Goal: Task Accomplishment & Management: Manage account settings

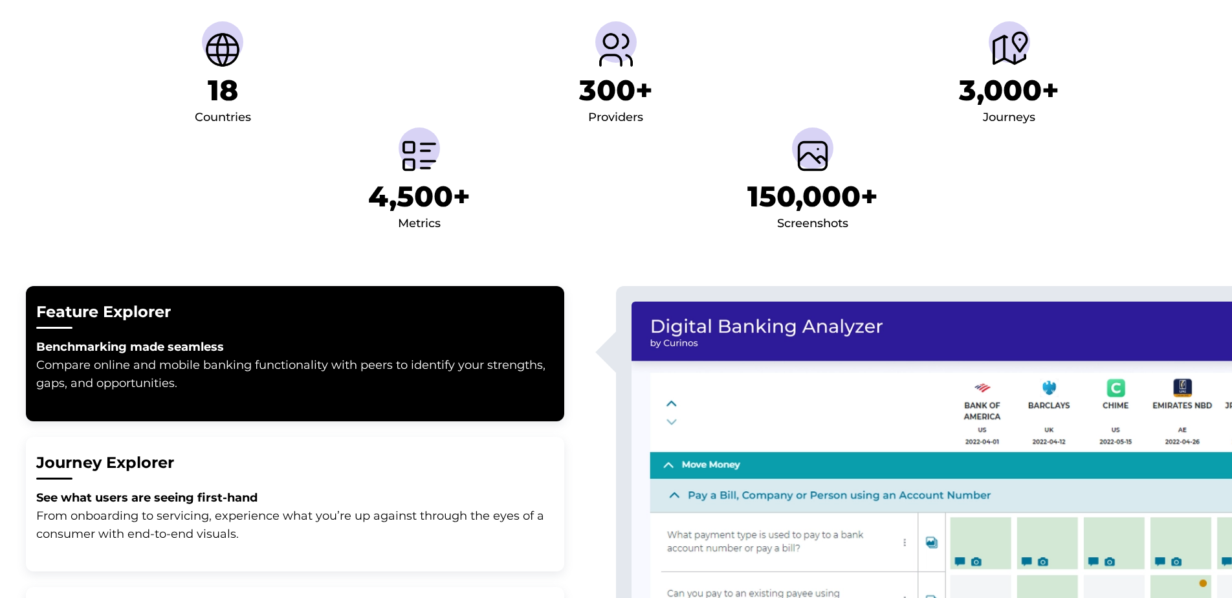
scroll to position [388, 0]
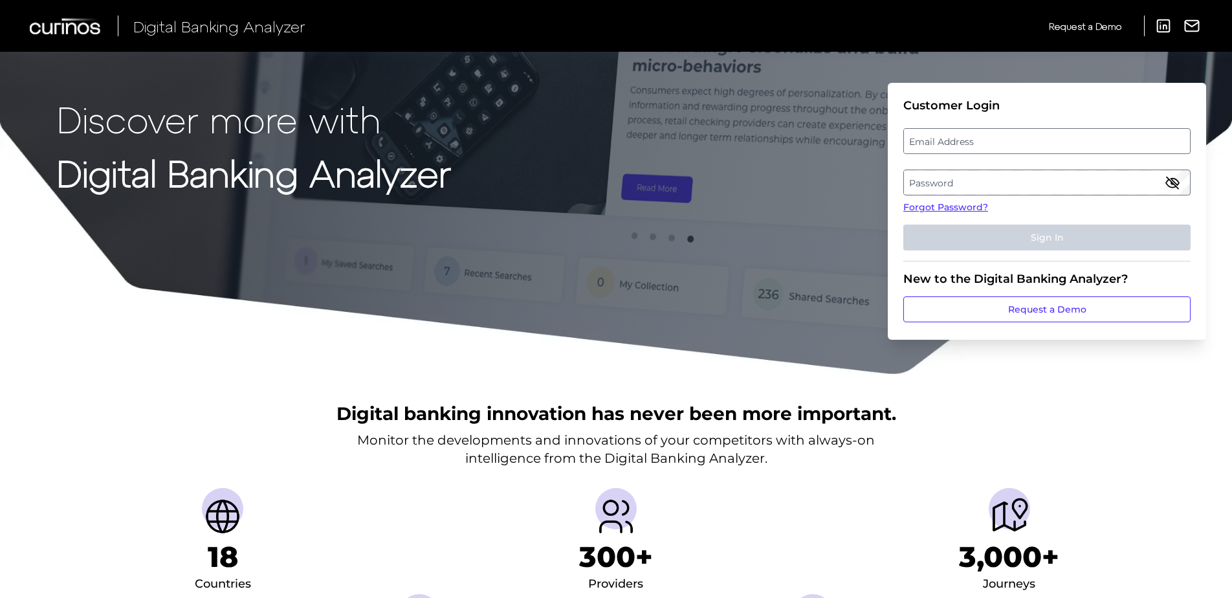
click at [941, 140] on label "Email Address" at bounding box center [1046, 140] width 285 height 23
click at [941, 140] on input "email" at bounding box center [1047, 141] width 287 height 26
type input "david.fowler@deltacommunitycu.com"
click at [990, 178] on label "Password" at bounding box center [1046, 182] width 285 height 23
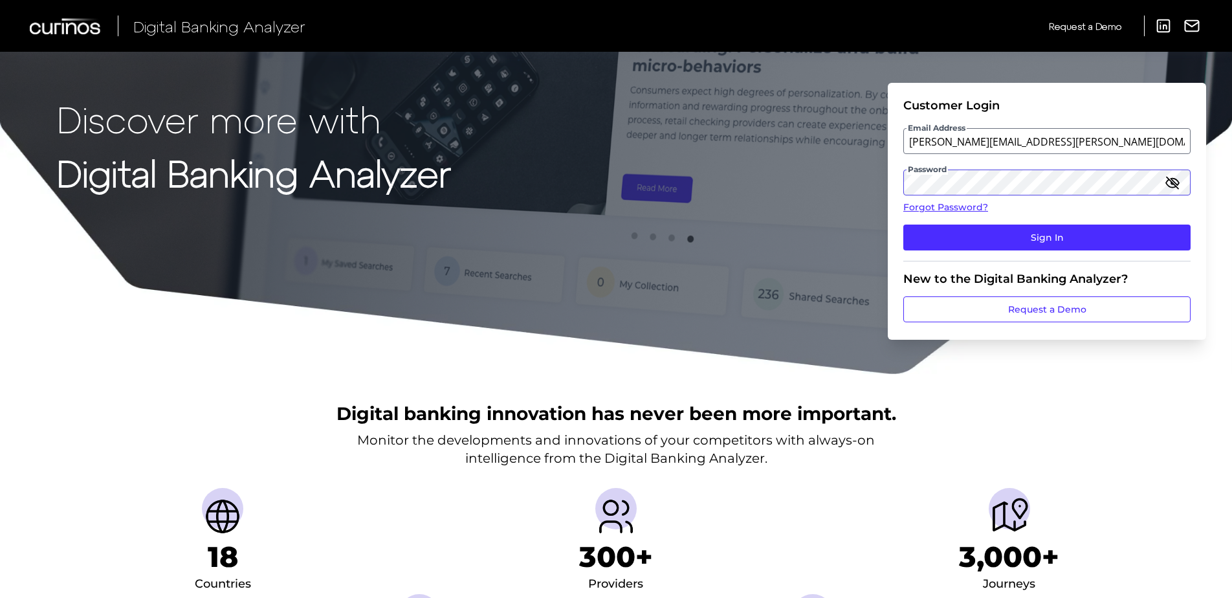
click at [904, 225] on button "Sign In" at bounding box center [1047, 238] width 287 height 26
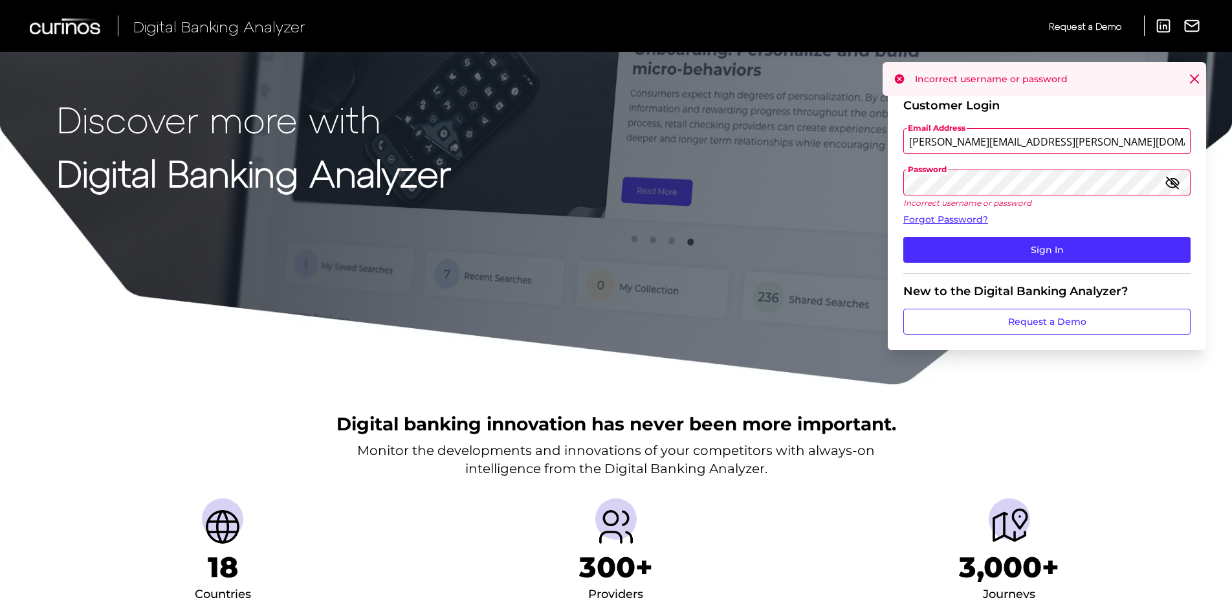
click at [1174, 181] on icon "button" at bounding box center [1173, 183] width 16 height 16
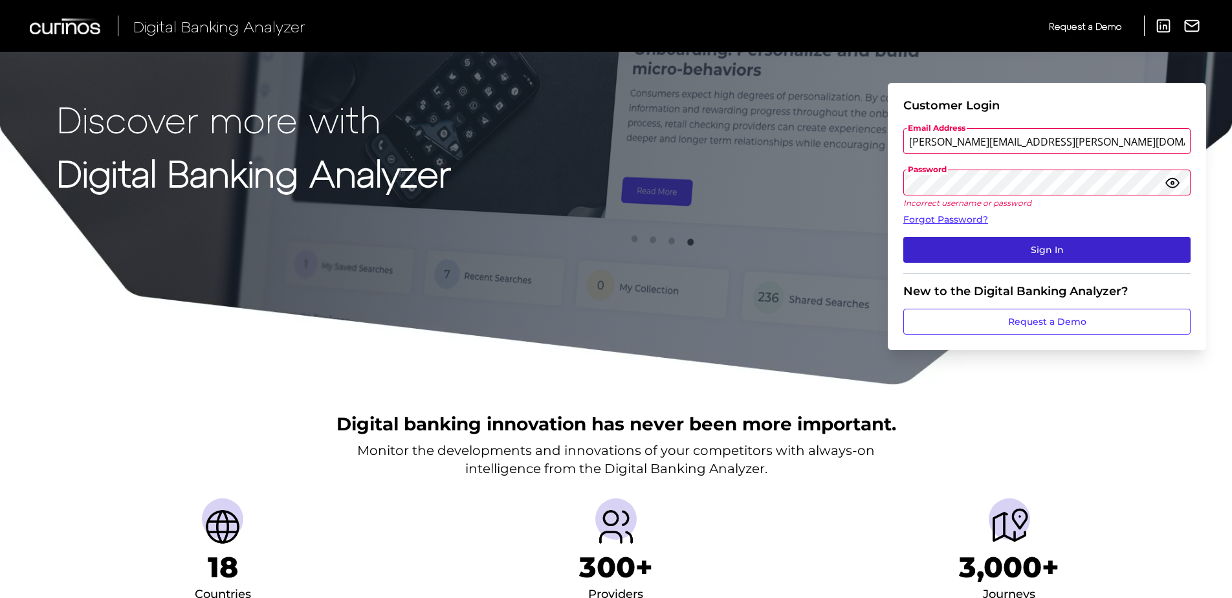
click at [995, 249] on button "Sign In" at bounding box center [1047, 250] width 287 height 26
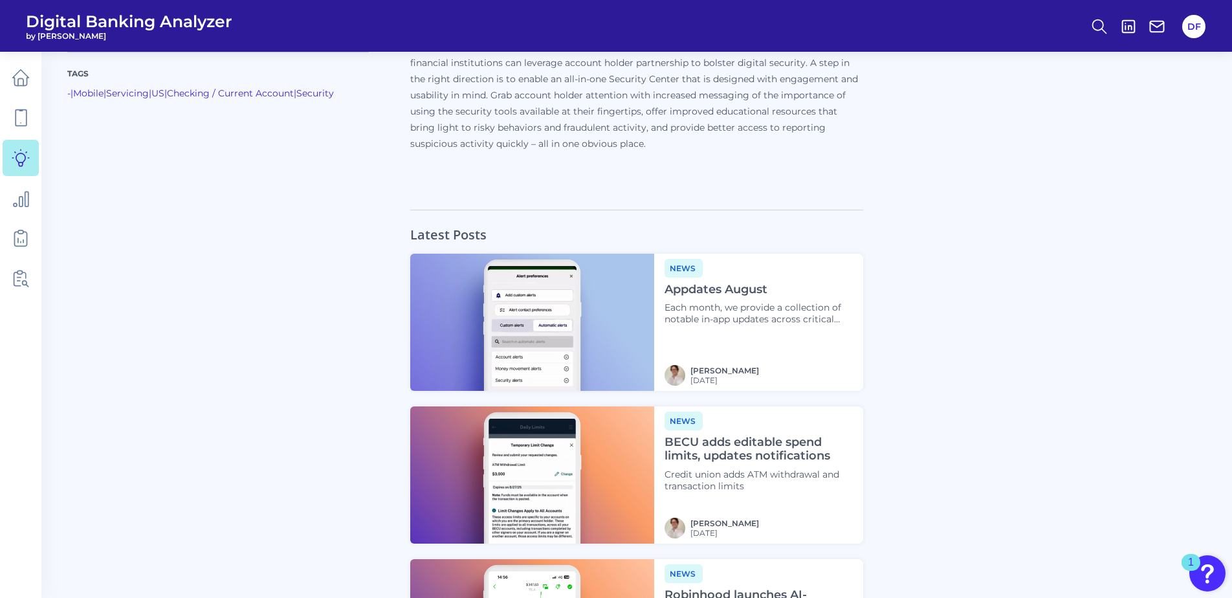
scroll to position [4078, 0]
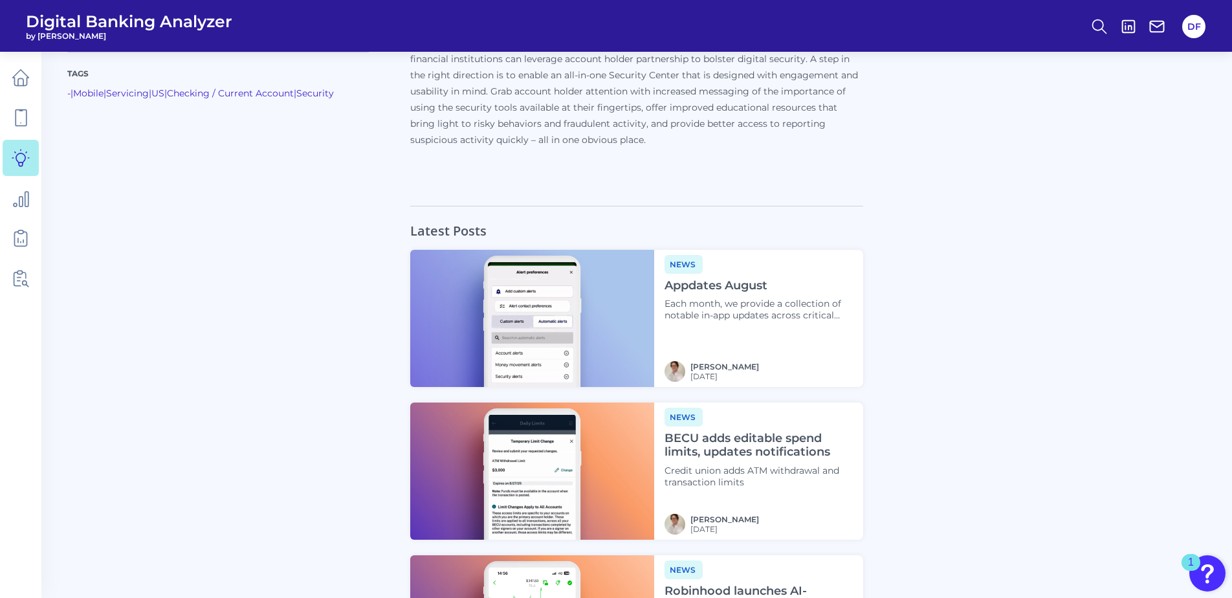
click at [704, 279] on h4 "Appdates August" at bounding box center [759, 286] width 188 height 14
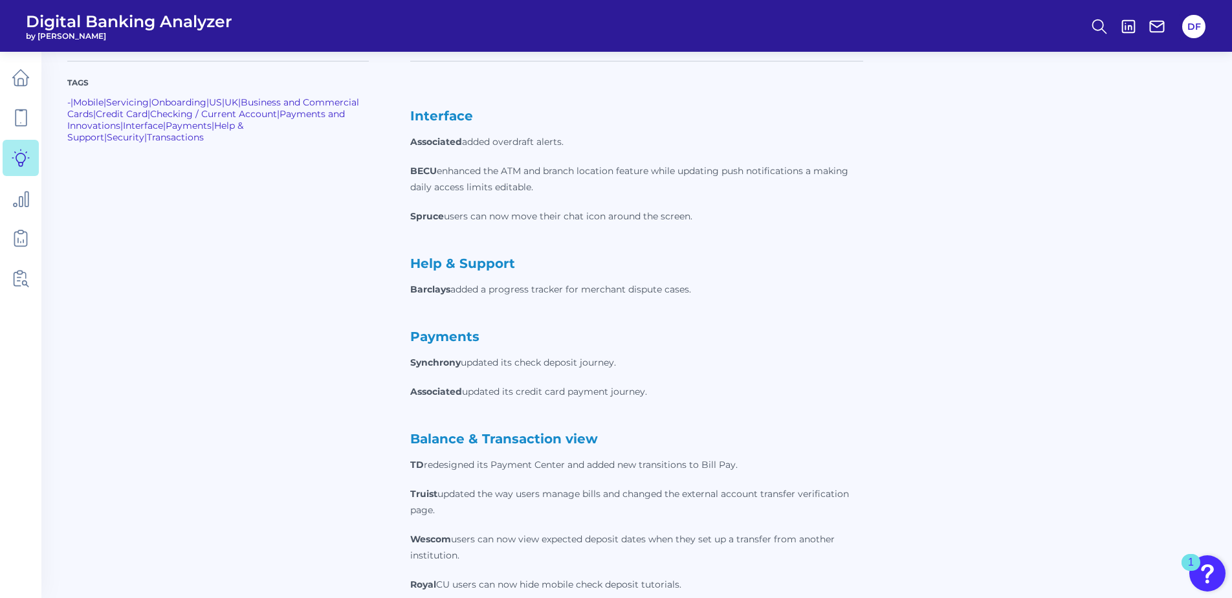
scroll to position [210, 0]
